Goal: Information Seeking & Learning: Learn about a topic

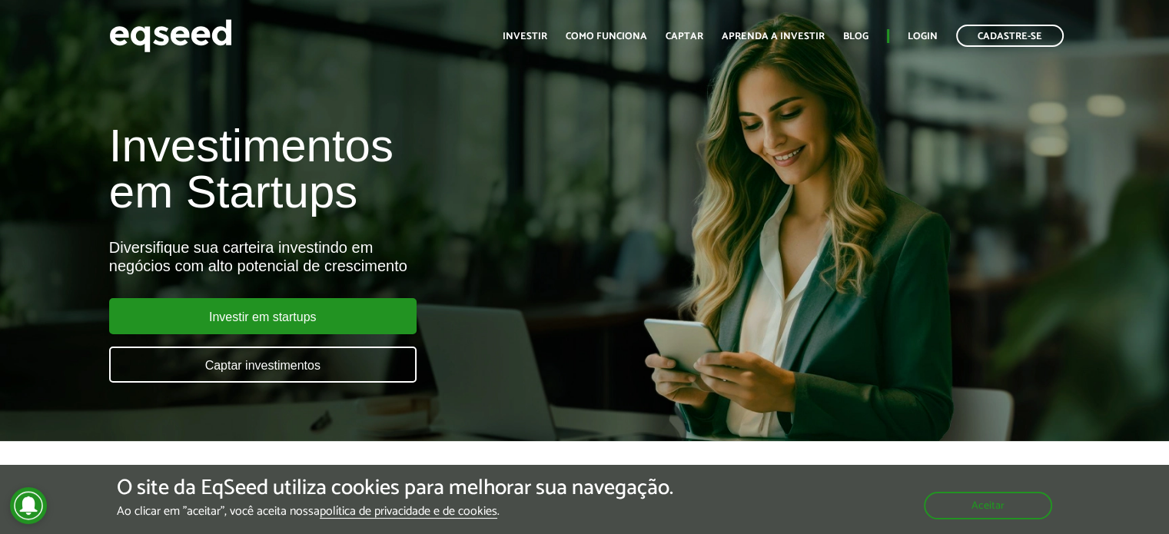
drag, startPoint x: 0, startPoint y: 0, endPoint x: 686, endPoint y: 150, distance: 702.0
click at [686, 150] on div "Investimentos em Startups Diversifique sua carteira investindo em negócios com …" at bounding box center [584, 243] width 1169 height 303
click at [607, 38] on link "Como funciona" at bounding box center [606, 37] width 81 height 10
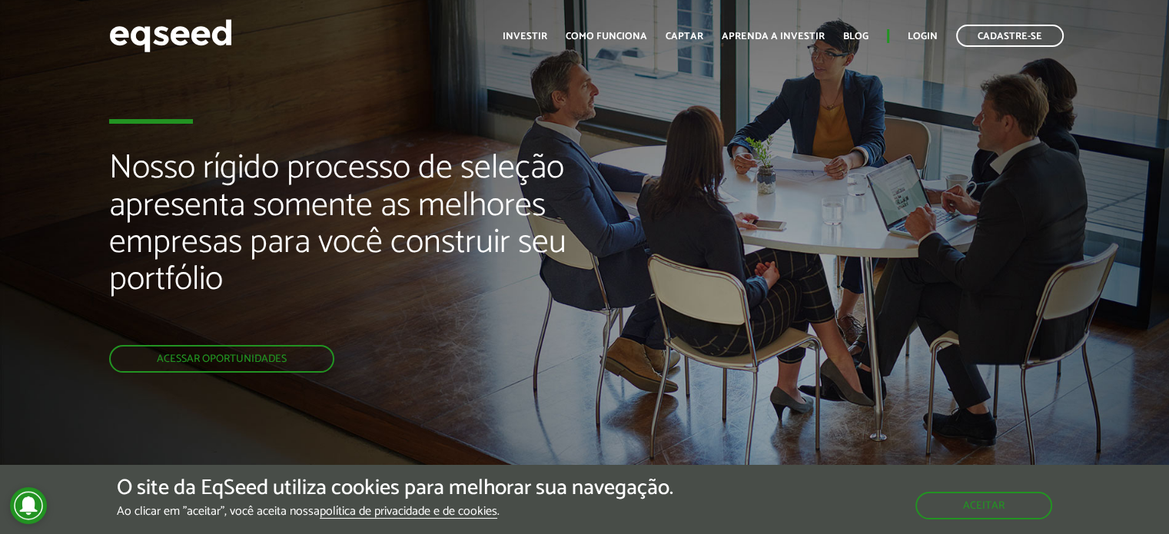
click at [523, 52] on div "Toggle navigation Início Investir Como funciona Captar Aprenda a investir Blog …" at bounding box center [783, 35] width 577 height 41
click at [529, 34] on link "Investir" at bounding box center [525, 37] width 45 height 10
